Goal: Task Accomplishment & Management: Complete application form

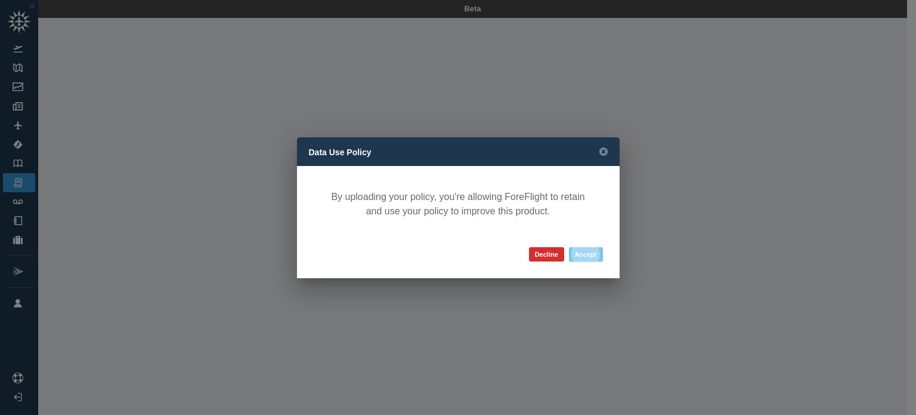
click at [587, 255] on button "Accept" at bounding box center [586, 254] width 34 height 14
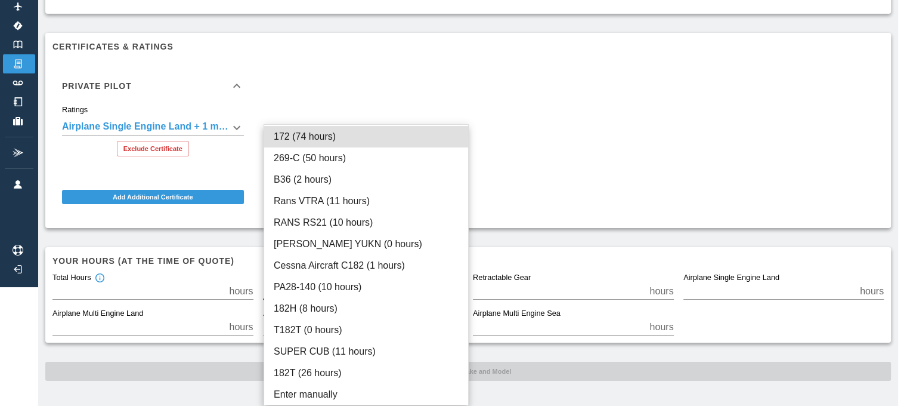
scroll to position [110, 0]
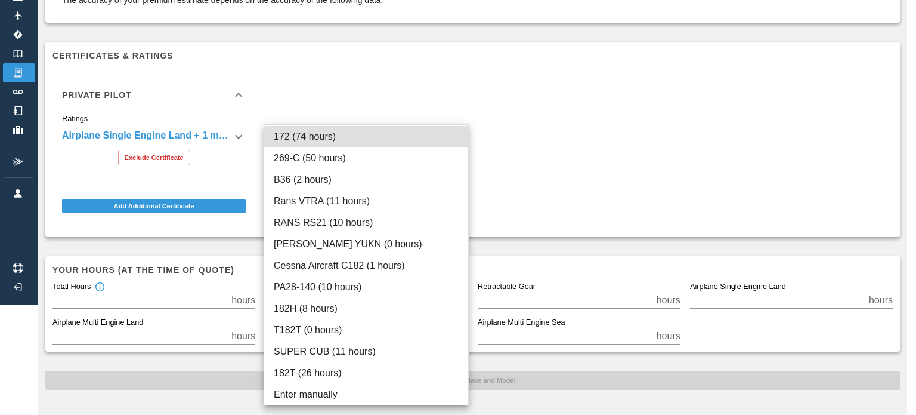
click at [319, 286] on body "**********" at bounding box center [458, 97] width 916 height 415
click at [316, 219] on li "RANS RS21 (10 hours)" at bounding box center [366, 222] width 204 height 21
type input "****"
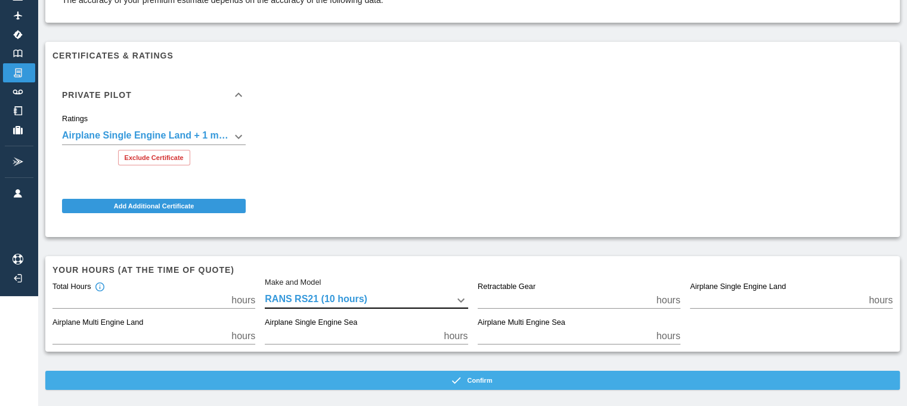
click at [457, 379] on icon "button" at bounding box center [456, 380] width 12 height 12
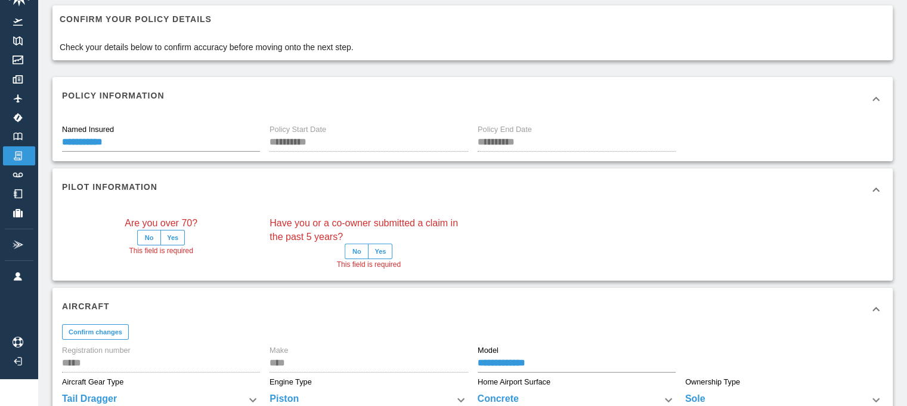
scroll to position [110, 0]
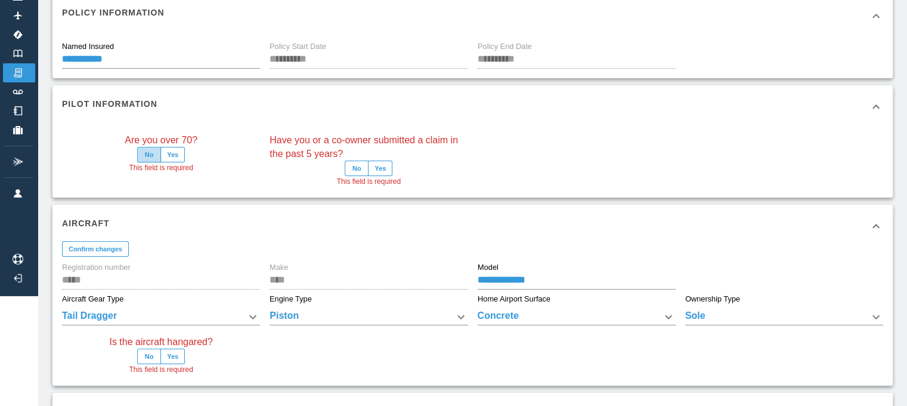
click at [157, 149] on button "No" at bounding box center [149, 155] width 24 height 16
click at [358, 169] on button "No" at bounding box center [357, 168] width 24 height 16
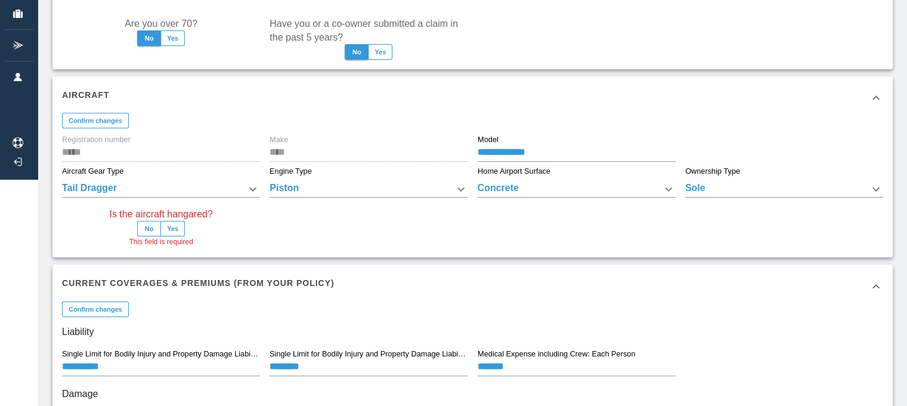
scroll to position [239, 0]
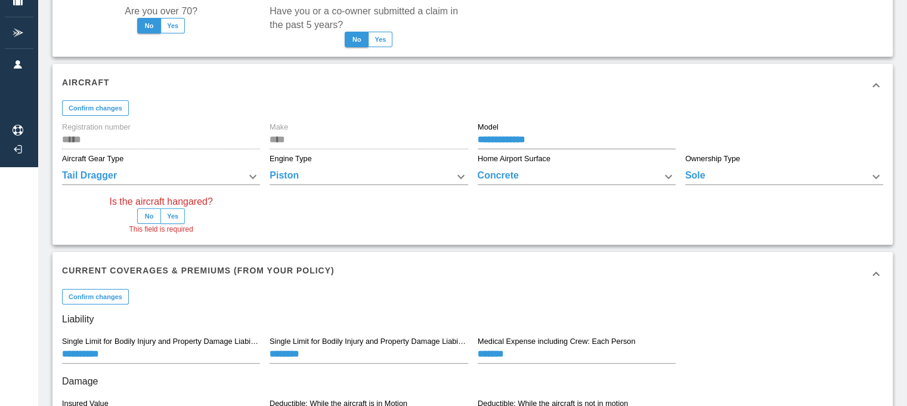
click at [175, 217] on button "Yes" at bounding box center [172, 216] width 24 height 16
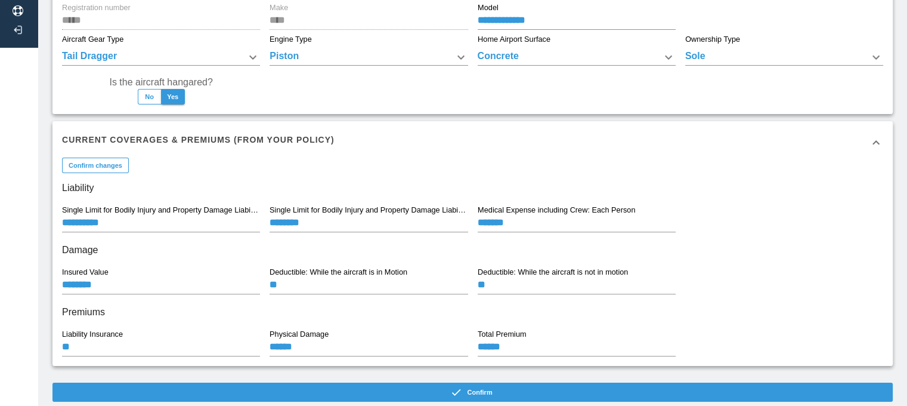
scroll to position [386, 0]
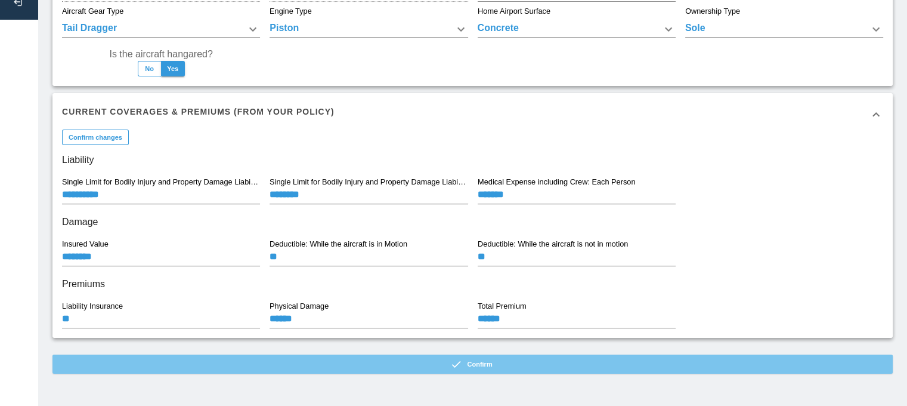
click at [471, 362] on button "Confirm" at bounding box center [472, 363] width 840 height 19
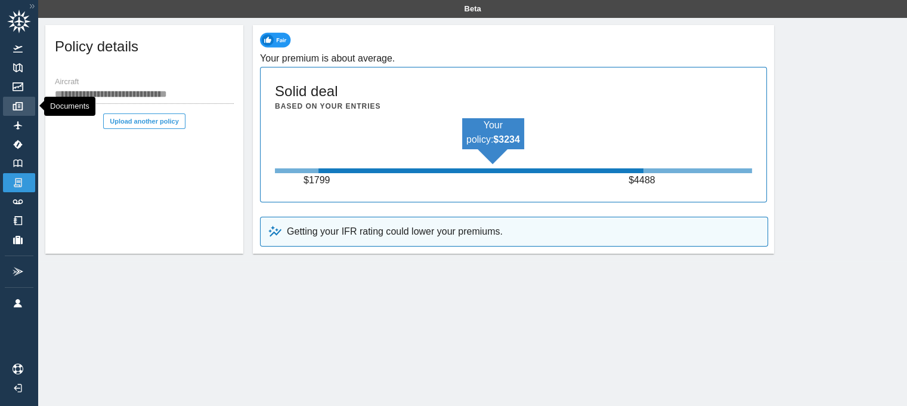
click at [16, 107] on img at bounding box center [17, 106] width 13 height 8
